Goal: Task Accomplishment & Management: Use online tool/utility

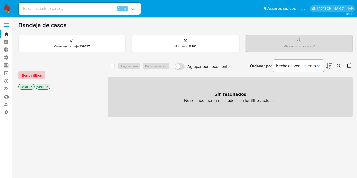
click at [38, 76] on span "Borrar filtros" at bounding box center [32, 75] width 20 height 7
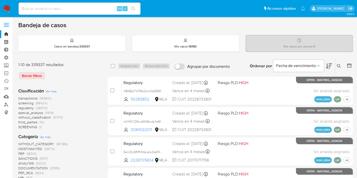
click at [345, 64] on div at bounding box center [348, 66] width 9 height 16
click at [347, 64] on div at bounding box center [348, 66] width 9 height 16
click at [349, 61] on div at bounding box center [348, 66] width 9 height 16
click at [349, 62] on div at bounding box center [348, 66] width 9 height 16
click at [349, 65] on icon at bounding box center [349, 65] width 5 height 5
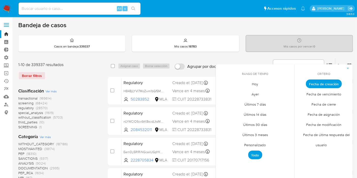
click at [257, 143] on span "Personalizado" at bounding box center [255, 145] width 32 height 10
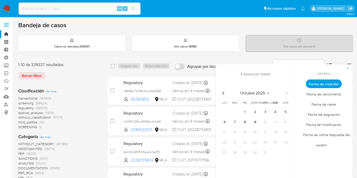
click at [326, 105] on span "Fecha de cierre" at bounding box center [324, 104] width 35 height 10
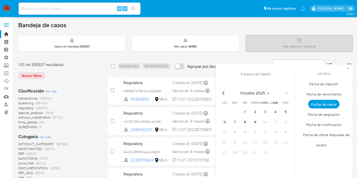
click at [220, 90] on div "octubre 2025 octubre 2025 lun lunes mar martes mié miércoles jue jueves vie vie…" at bounding box center [255, 123] width 81 height 80
click at [221, 91] on icon "Mes anterior" at bounding box center [224, 93] width 6 height 6
click at [222, 91] on icon "Mes anterior" at bounding box center [224, 93] width 6 height 6
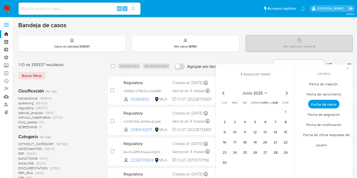
click at [222, 91] on icon "Mes anterior" at bounding box center [224, 93] width 6 height 6
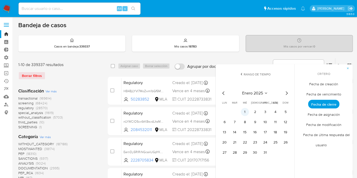
click at [247, 110] on button "1" at bounding box center [245, 112] width 8 height 8
click at [288, 92] on icon "Mes siguiente" at bounding box center [287, 93] width 6 height 6
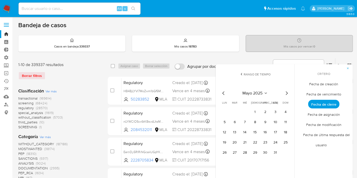
click at [288, 92] on icon "Mes siguiente" at bounding box center [287, 93] width 6 height 6
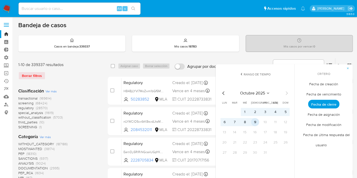
click at [254, 121] on button "9" at bounding box center [255, 122] width 8 height 8
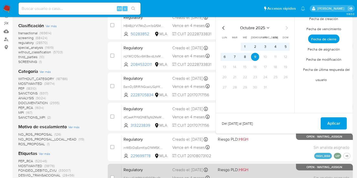
scroll to position [85, 0]
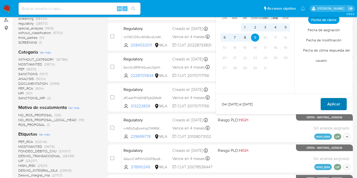
click at [335, 101] on span "Aplicar" at bounding box center [334, 104] width 13 height 11
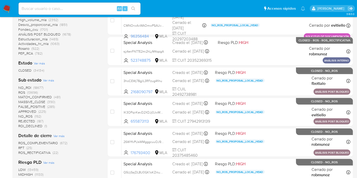
scroll to position [198, 0]
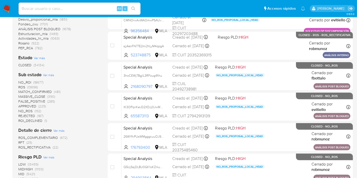
click at [22, 142] on span "RFT" at bounding box center [21, 142] width 6 height 5
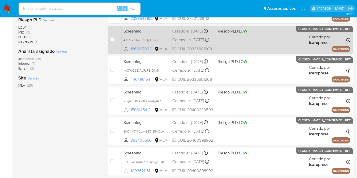
scroll to position [241, 0]
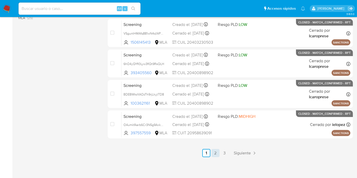
click at [216, 153] on link "2" at bounding box center [216, 153] width 8 height 8
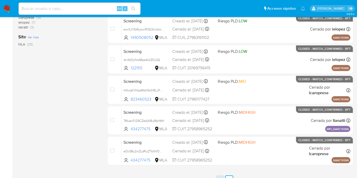
scroll to position [241, 0]
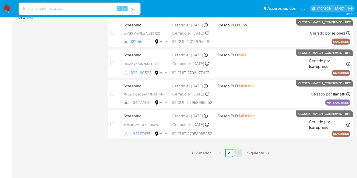
click at [237, 151] on link "3" at bounding box center [239, 153] width 8 height 8
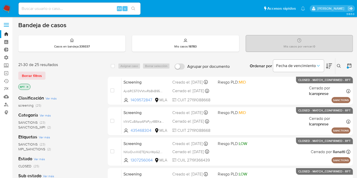
click at [350, 65] on icon at bounding box center [349, 65] width 5 height 5
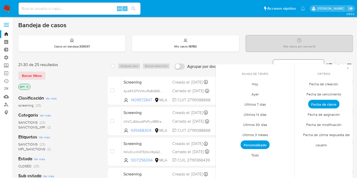
click at [315, 63] on button "Fecha de vencimiento" at bounding box center [298, 66] width 51 height 12
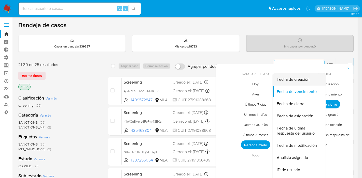
click at [306, 79] on span "Fecha de creación" at bounding box center [293, 79] width 33 height 5
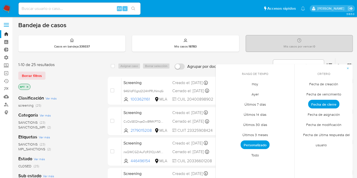
click at [348, 68] on icon "button" at bounding box center [348, 68] width 3 height 3
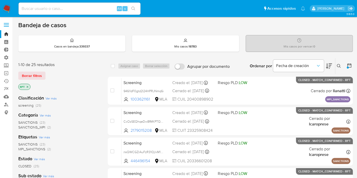
click at [349, 65] on icon at bounding box center [349, 65] width 5 height 5
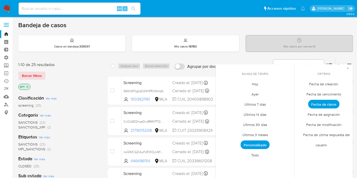
click at [262, 147] on span "Personalizado" at bounding box center [255, 145] width 29 height 9
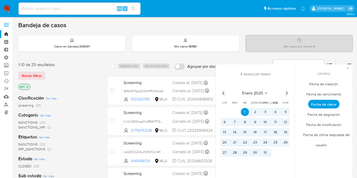
click at [233, 58] on div "Ordenar por Fecha de creación No es posible ordenar los resultados mientras se …" at bounding box center [293, 66] width 121 height 16
click at [245, 111] on button "1" at bounding box center [245, 112] width 8 height 8
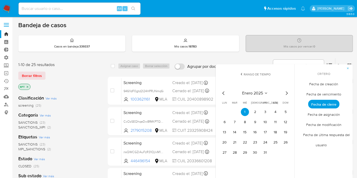
click at [285, 92] on icon "Mes siguiente" at bounding box center [287, 93] width 6 height 6
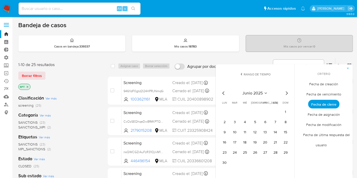
click at [285, 92] on icon "Mes siguiente" at bounding box center [287, 93] width 6 height 6
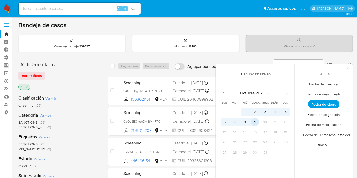
click at [258, 123] on button "9" at bounding box center [255, 122] width 8 height 8
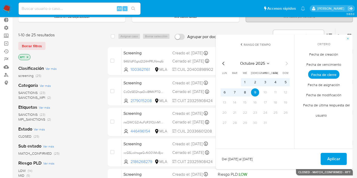
scroll to position [85, 0]
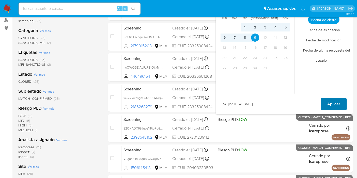
click at [334, 106] on span "Aplicar" at bounding box center [334, 104] width 13 height 11
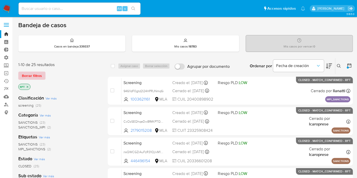
click at [31, 75] on span "Borrar filtros" at bounding box center [32, 75] width 20 height 7
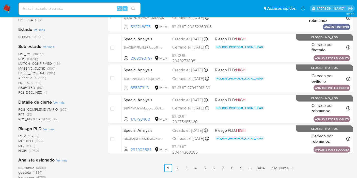
scroll to position [226, 0]
